Goal: Information Seeking & Learning: Learn about a topic

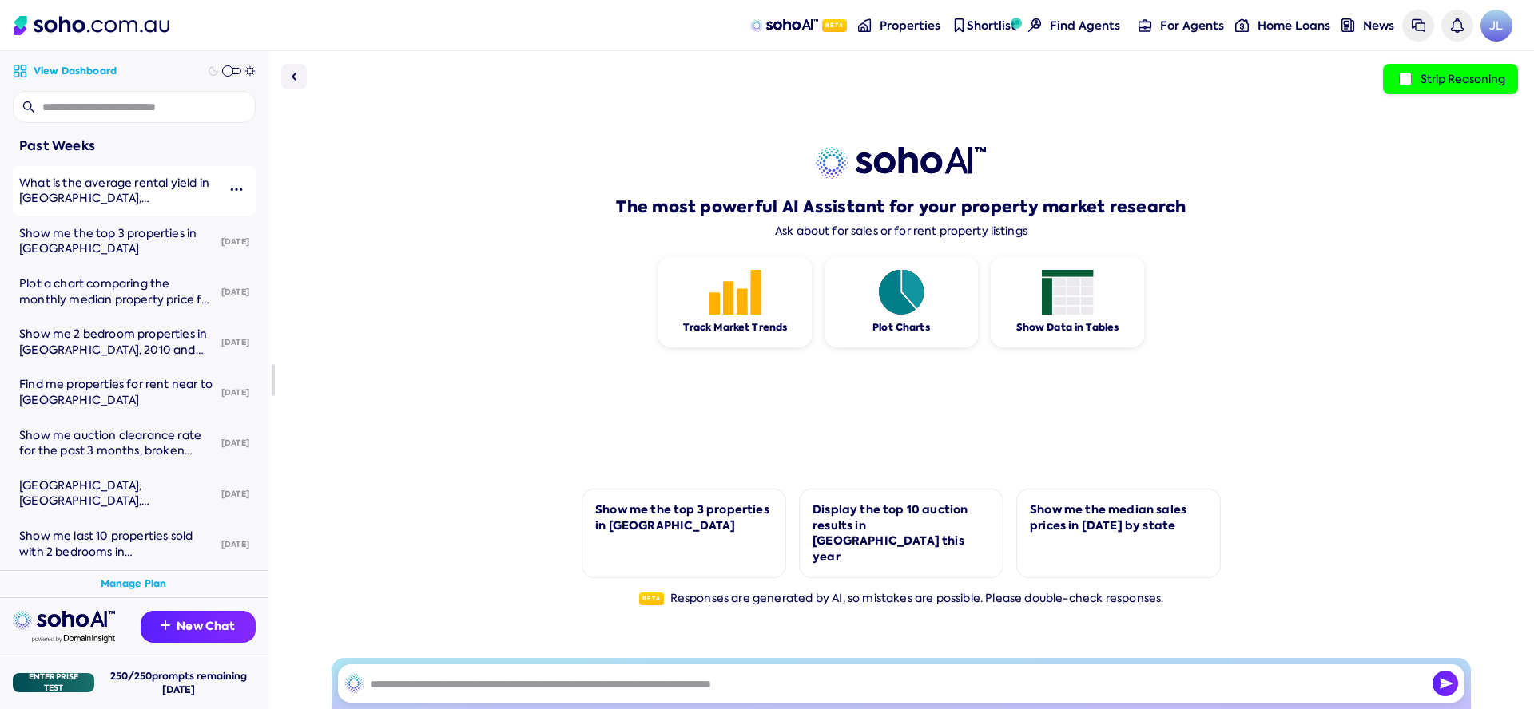
click at [155, 193] on div "What is the average rental yield in [GEOGRAPHIC_DATA], [GEOGRAPHIC_DATA]" at bounding box center [118, 191] width 198 height 31
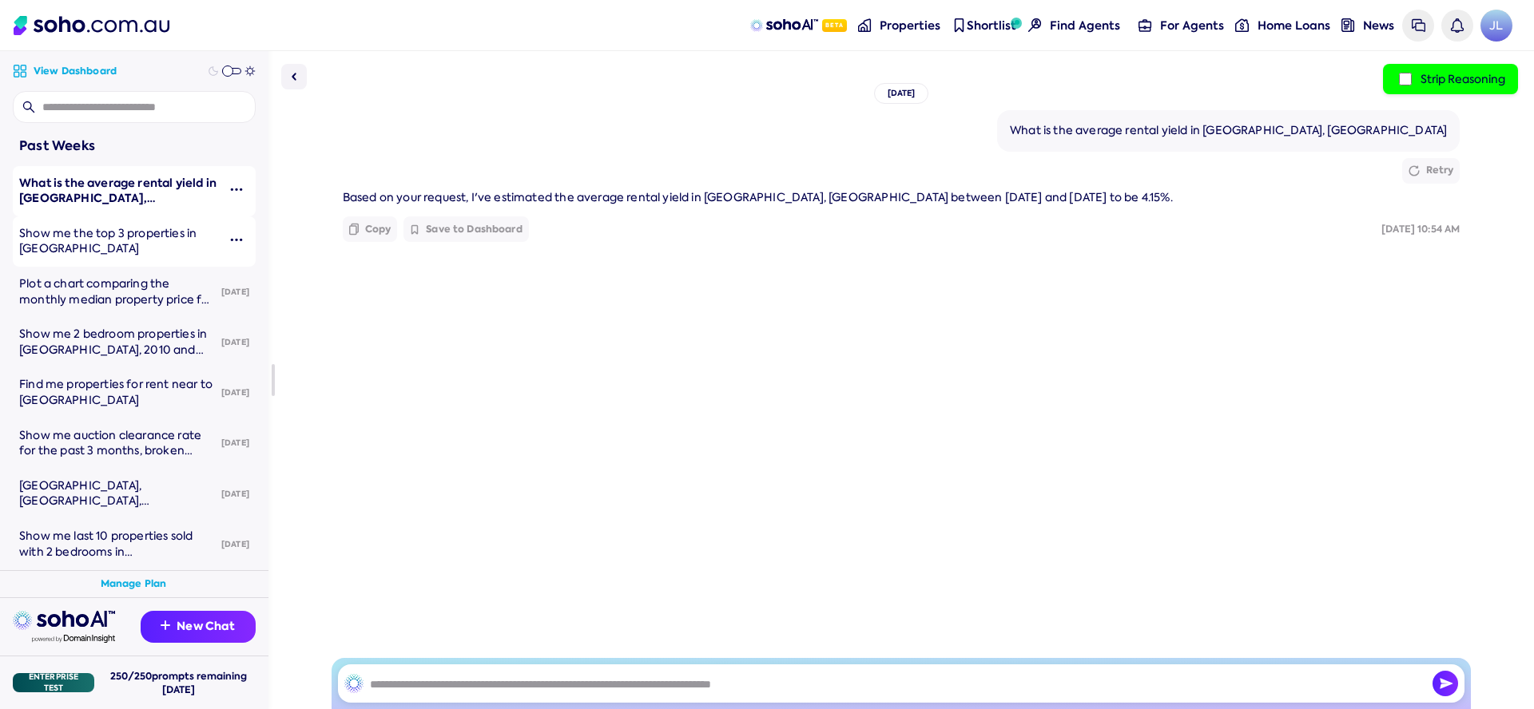
click at [147, 243] on div "Show me the top 3 properties in [GEOGRAPHIC_DATA]" at bounding box center [118, 241] width 198 height 31
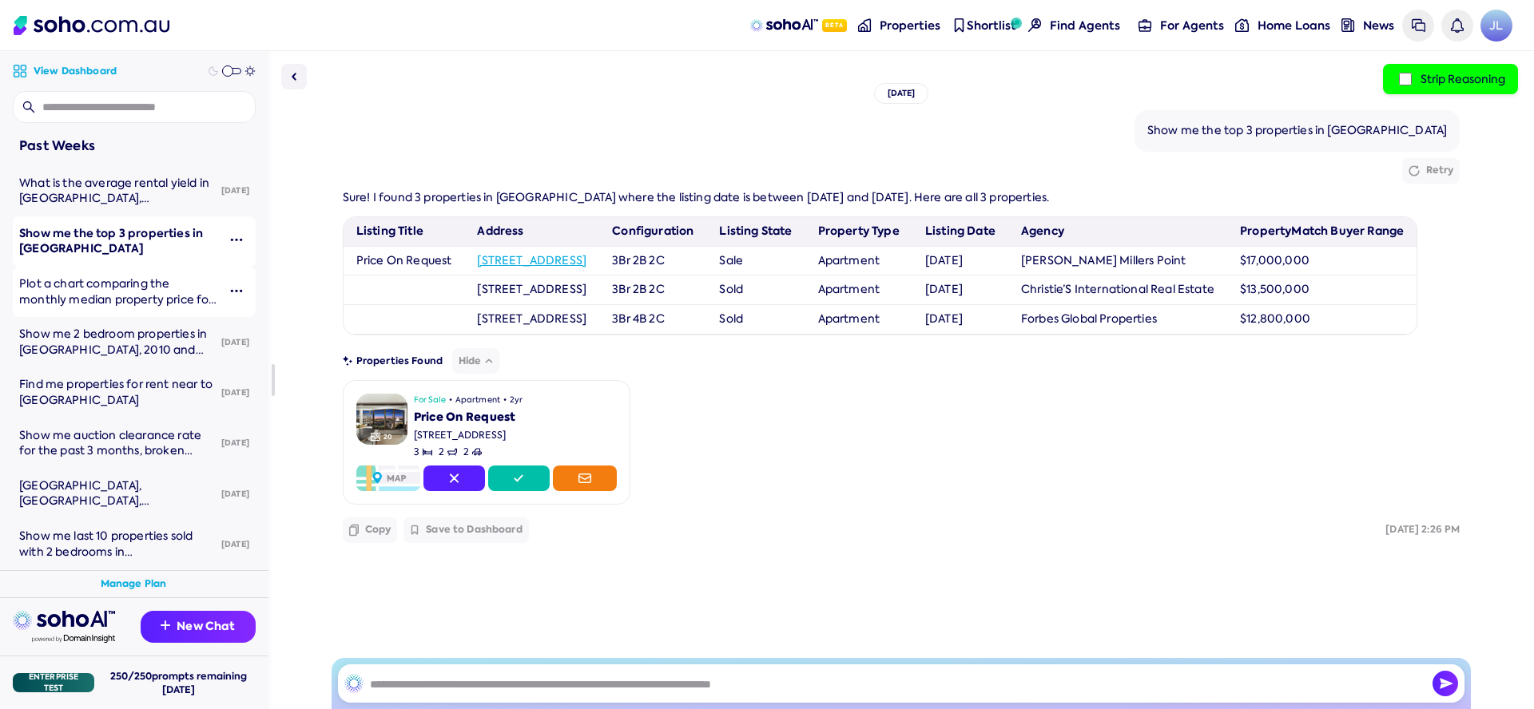
click at [154, 306] on span "Plot a chart comparing the monthly median property price for proeprties between…" at bounding box center [117, 322] width 197 height 93
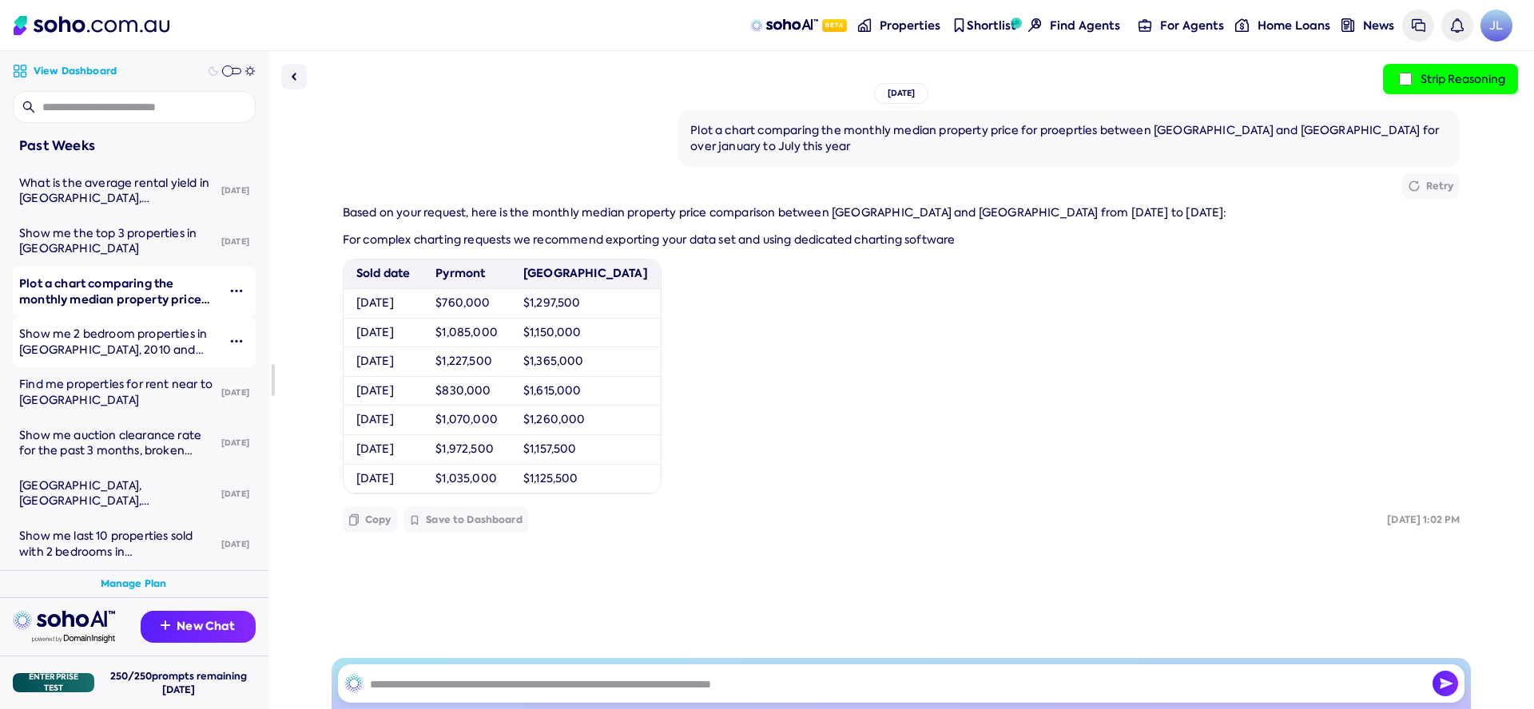
click at [123, 346] on span "Show me 2 bedroom properties in [GEOGRAPHIC_DATA], 2010 and [GEOGRAPHIC_DATA], …" at bounding box center [113, 358] width 188 height 62
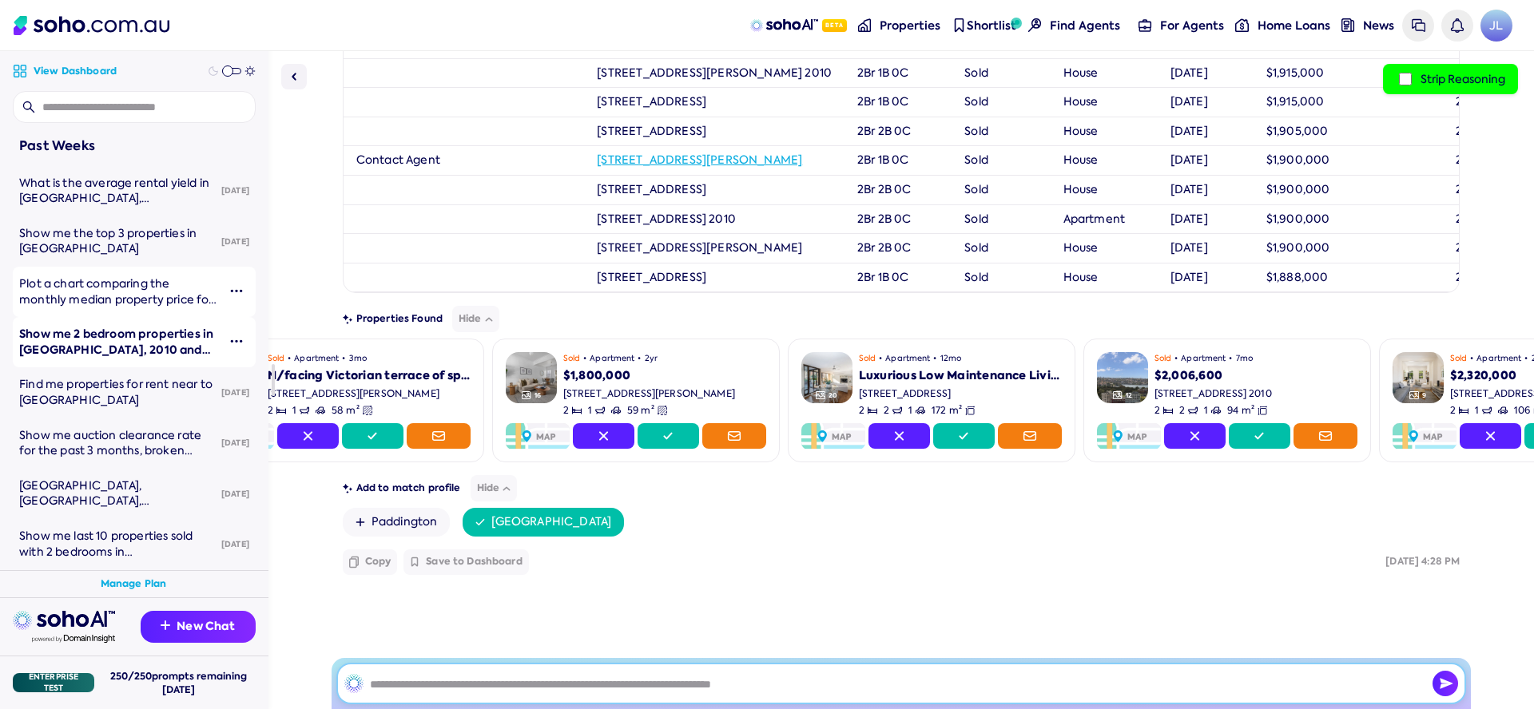
scroll to position [0, 444]
click at [294, 78] on img at bounding box center [293, 76] width 19 height 19
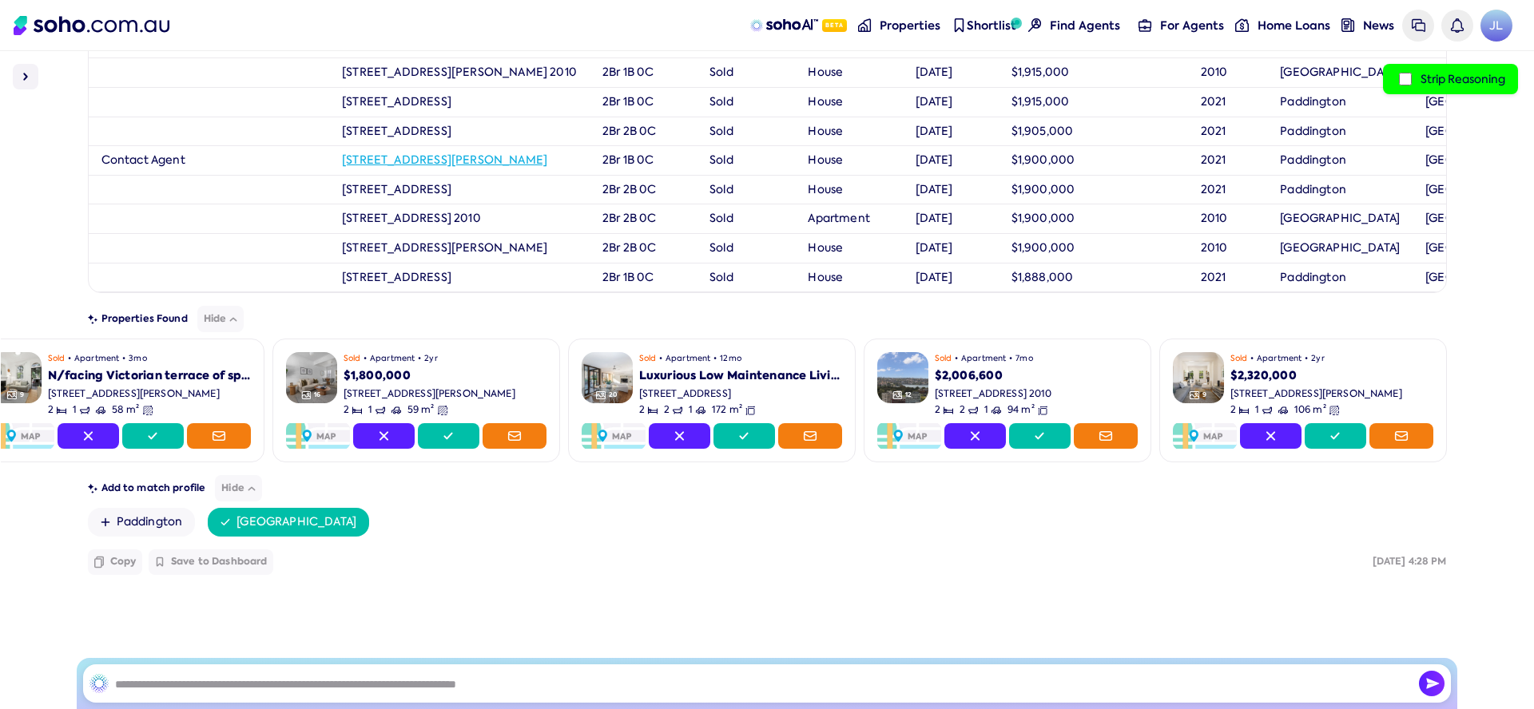
scroll to position [0, 407]
click at [31, 72] on img at bounding box center [25, 76] width 19 height 19
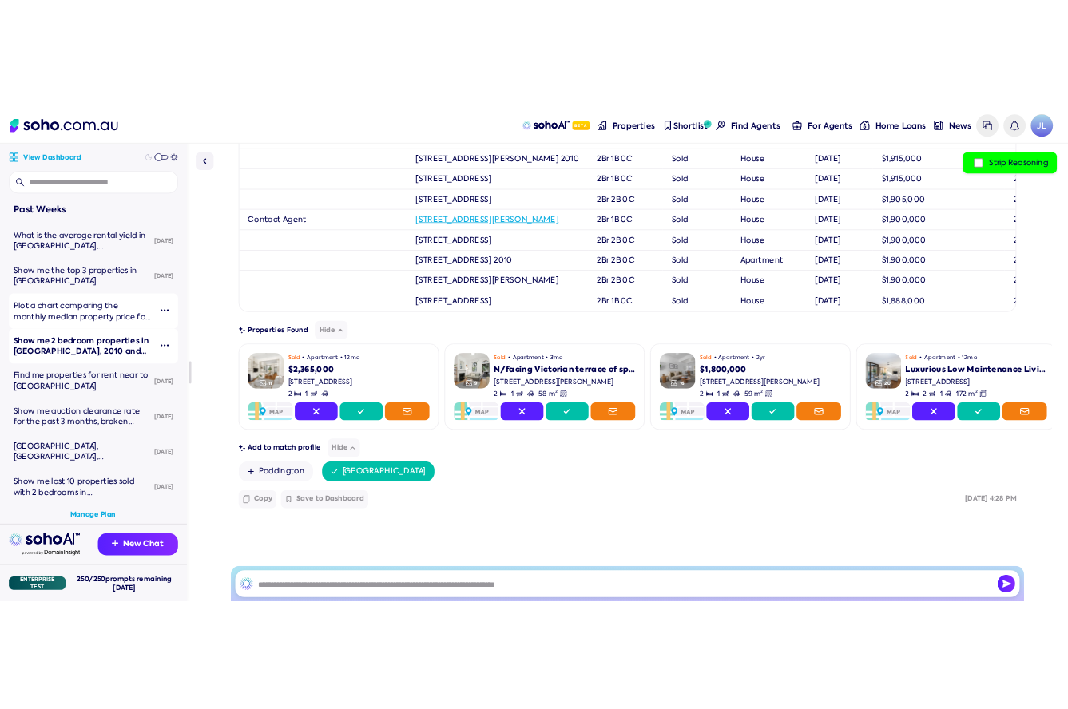
scroll to position [1154, 0]
